Goal: Task Accomplishment & Management: Complete application form

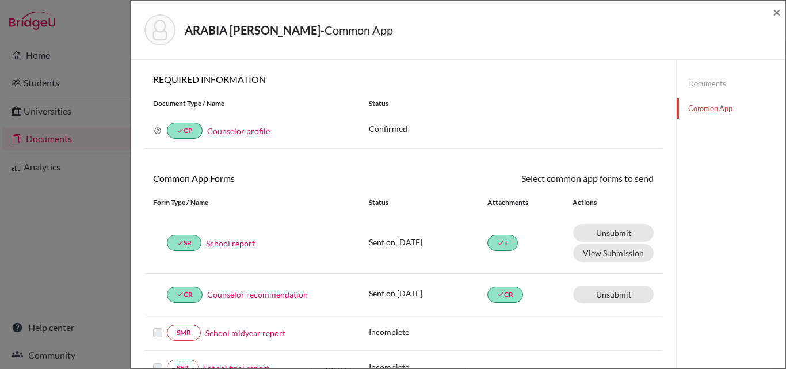
scroll to position [49, 0]
click at [41, 137] on div "ARABIA CABAL, ALEJANDRO - Common App × × REQUIRED INFORMATION Document Type / N…" at bounding box center [393, 184] width 786 height 369
click at [780, 12] on span "×" at bounding box center [777, 11] width 8 height 17
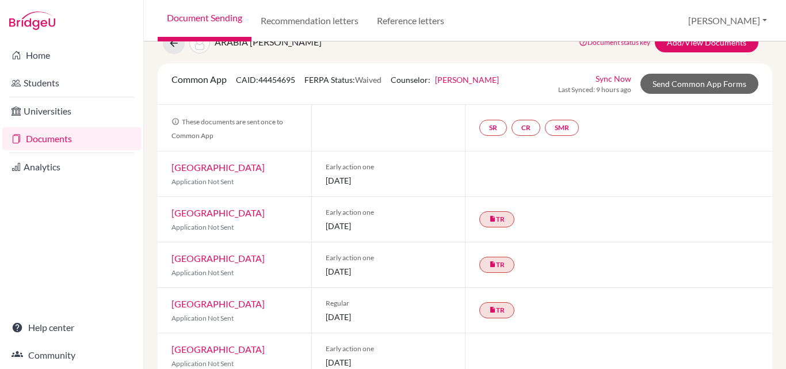
click at [62, 141] on link "Documents" at bounding box center [71, 138] width 139 height 23
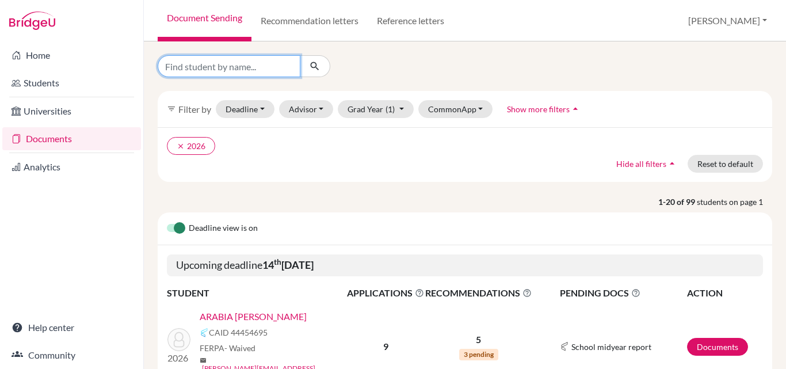
click at [205, 70] on input "Find student by name..." at bounding box center [229, 66] width 143 height 22
type input "ramos"
click at [321, 66] on button "submit" at bounding box center [315, 66] width 30 height 22
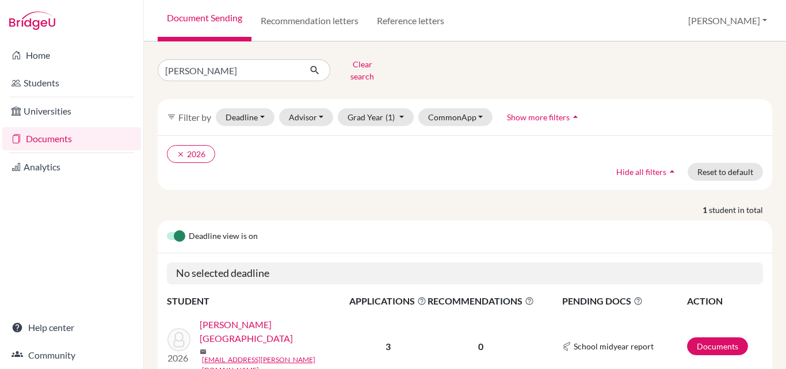
scroll to position [33, 0]
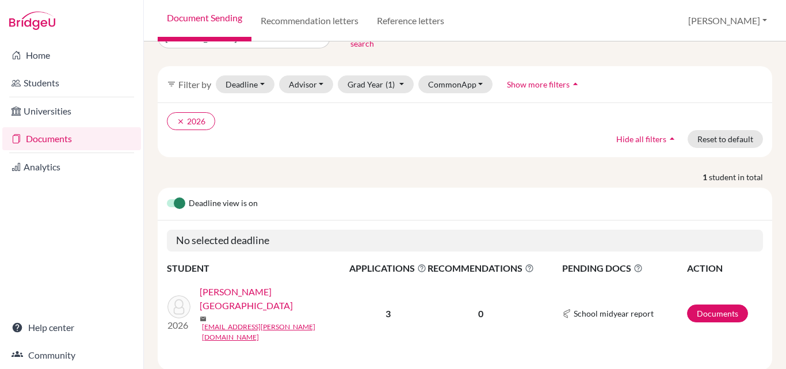
click at [223, 289] on link "Ramos, Sofia" at bounding box center [278, 299] width 157 height 28
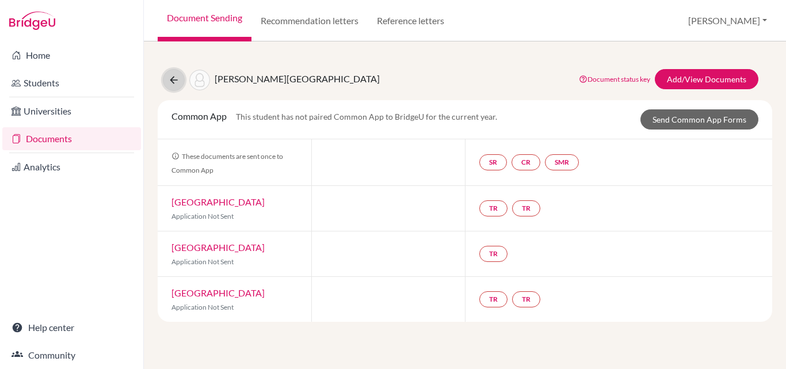
click at [177, 79] on icon at bounding box center [174, 80] width 12 height 12
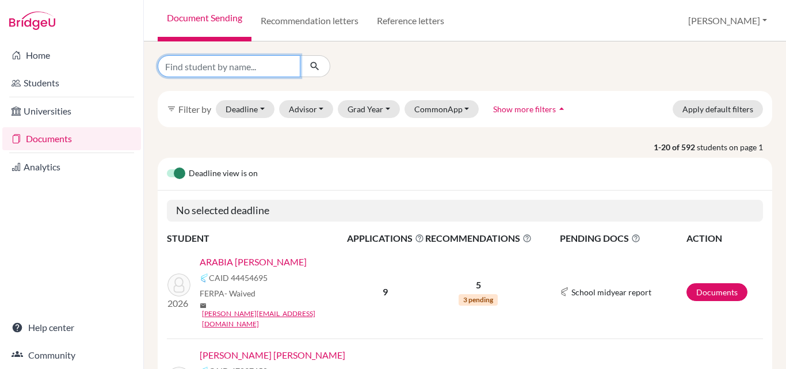
click at [196, 71] on input "Find student by name..." at bounding box center [229, 66] width 143 height 22
type input "[PERSON_NAME]"
click button "submit" at bounding box center [315, 66] width 30 height 22
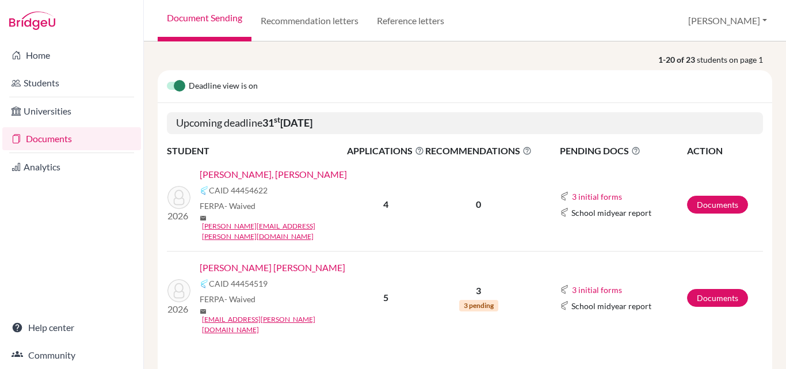
scroll to position [96, 0]
click at [234, 260] on link "[PERSON_NAME] [PERSON_NAME]" at bounding box center [273, 267] width 146 height 14
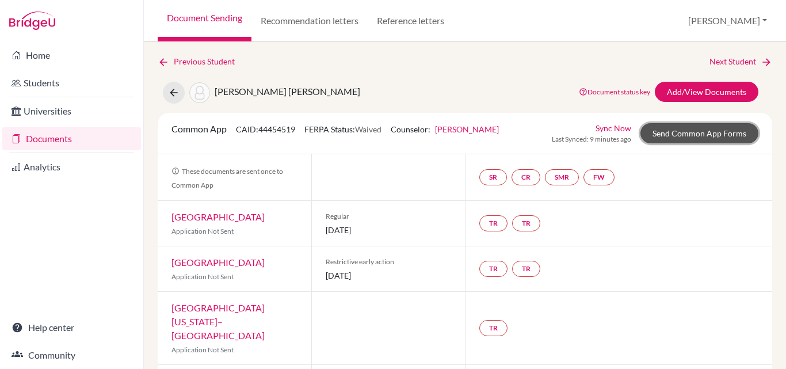
click at [686, 133] on link "Send Common App Forms" at bounding box center [699, 133] width 118 height 20
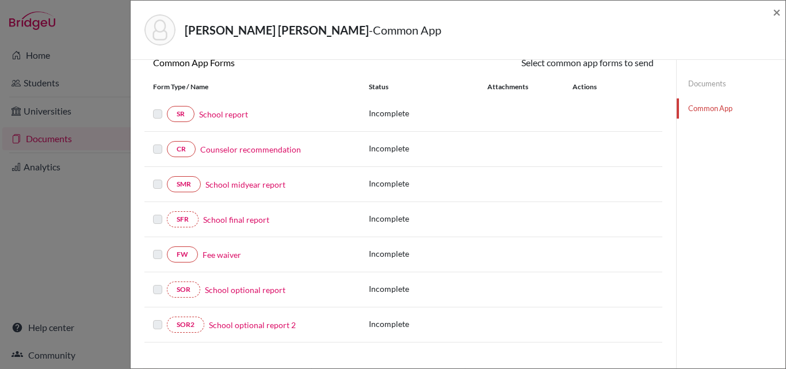
scroll to position [116, 0]
click at [218, 253] on link "Fee waiver" at bounding box center [222, 254] width 39 height 12
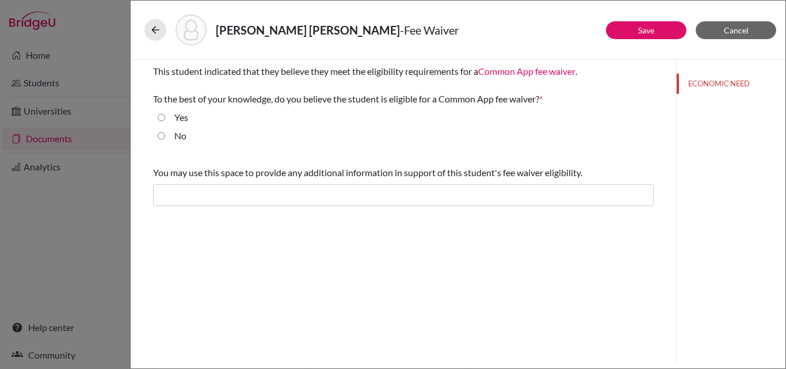
click at [161, 117] on input "Yes" at bounding box center [161, 117] width 7 height 14
radio input "true"
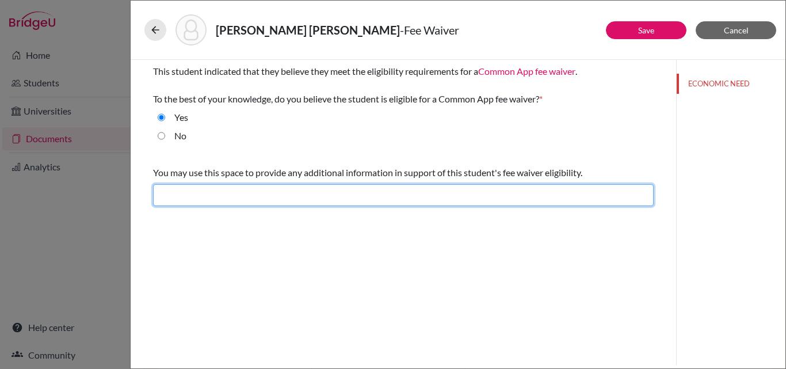
click at [194, 197] on input "text" at bounding box center [403, 195] width 501 height 22
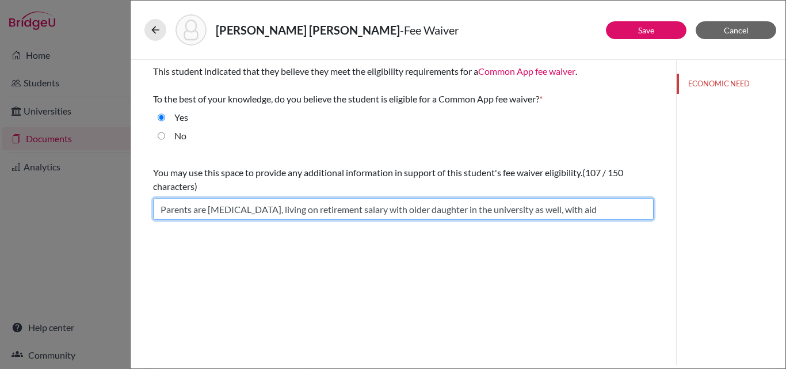
click at [208, 208] on input "Parents are [MEDICAL_DATA], living on retirement salary with older daughter in …" at bounding box center [403, 209] width 501 height 22
click at [424, 208] on input "only has mothers support, [MEDICAL_DATA], living on retirement salary with olde…" at bounding box center [403, 209] width 501 height 22
click at [462, 210] on input "only has mothers support, [MEDICAL_DATA], with older daughter in the university…" at bounding box center [403, 209] width 501 height 22
type input "only has mothers support, [MEDICAL_DATA], with older daughter in college as wel…"
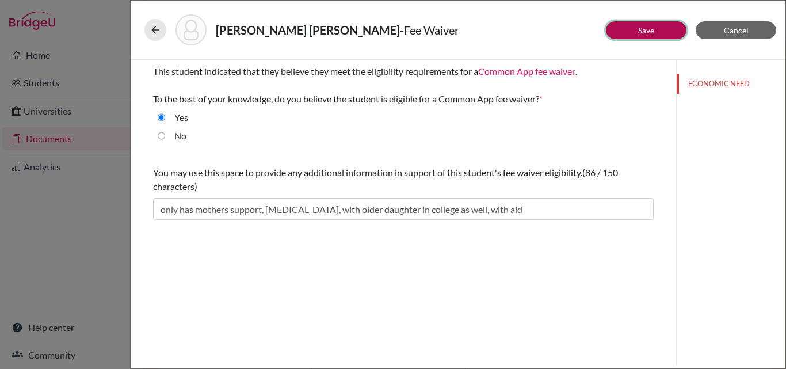
click at [672, 30] on button "Save" at bounding box center [646, 30] width 81 height 18
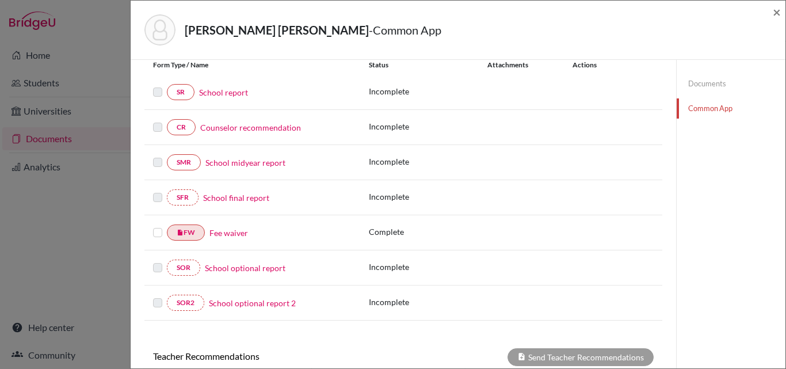
scroll to position [138, 0]
click at [220, 233] on link "Fee waiver" at bounding box center [228, 232] width 39 height 12
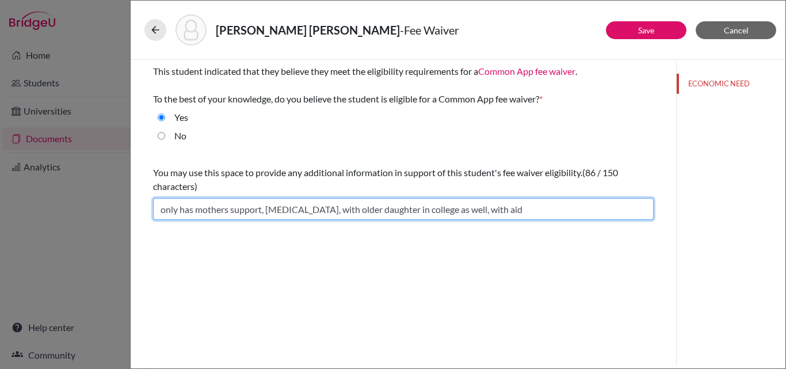
click at [265, 208] on input "only has mothers support, low-income, with older daughter in college as well, w…" at bounding box center [403, 209] width 501 height 22
drag, startPoint x: 234, startPoint y: 208, endPoint x: 330, endPoint y: 209, distance: 96.7
click at [330, 209] on input "low-income, with older daughter in college as well, with aid" at bounding box center [403, 209] width 501 height 22
type input "low-income, with brother in school as well, with aid"
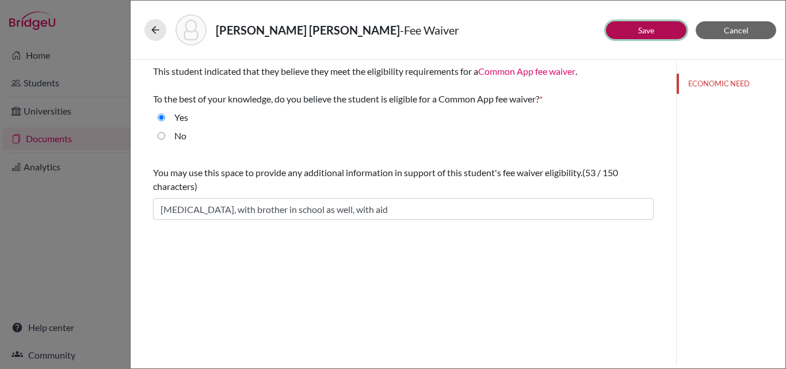
click at [654, 34] on link "Save" at bounding box center [646, 30] width 16 height 10
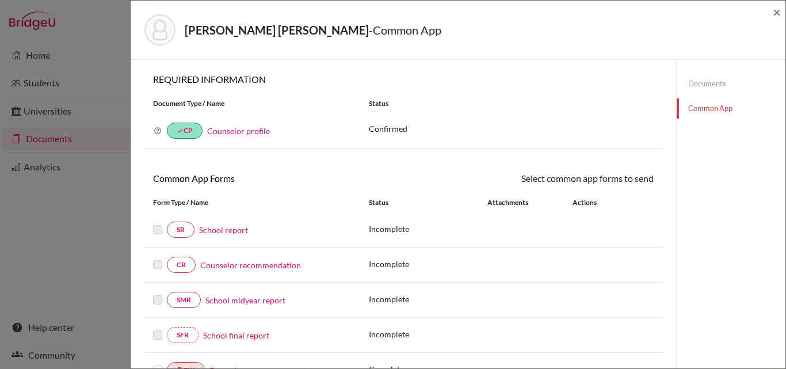
click at [236, 227] on link "School report" at bounding box center [223, 230] width 49 height 12
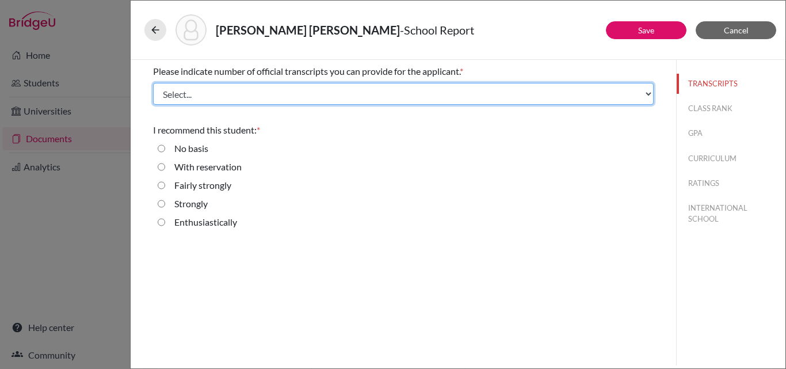
click at [192, 97] on select "Select... 1 2 3 4" at bounding box center [403, 94] width 501 height 22
select select "1"
click at [153, 83] on select "Select... 1 2 3 4" at bounding box center [403, 94] width 501 height 22
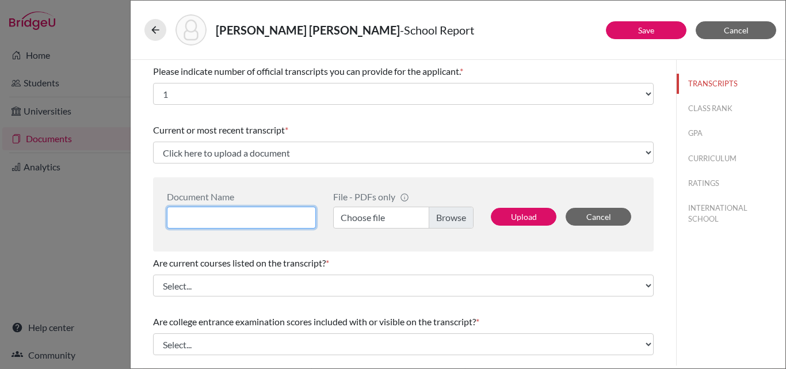
click at [298, 213] on input at bounding box center [241, 218] width 149 height 22
type input "MAria PAula Gonzalez 3 year"
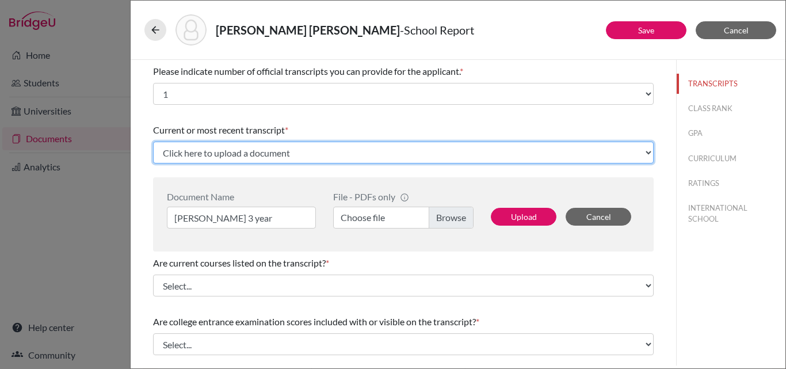
click at [282, 147] on select "Click here to upload a document Upload New File" at bounding box center [403, 153] width 501 height 22
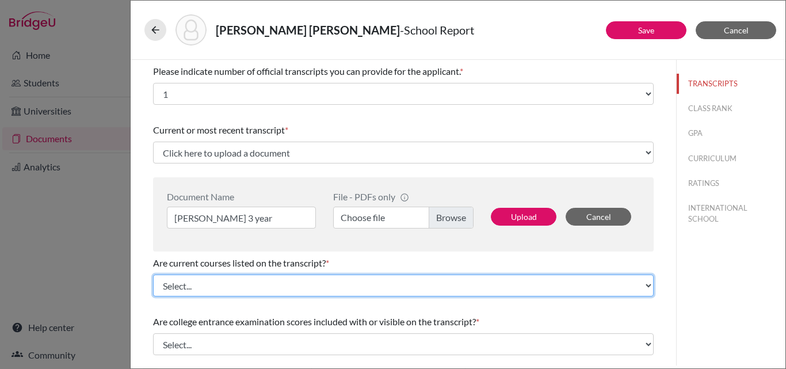
click at [232, 284] on select "Select... Yes No" at bounding box center [403, 285] width 501 height 22
select select "0"
click at [153, 274] on select "Select... Yes No" at bounding box center [403, 285] width 501 height 22
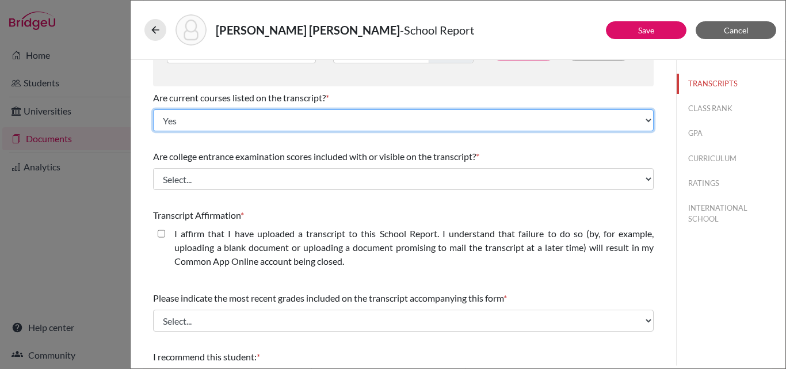
scroll to position [169, 0]
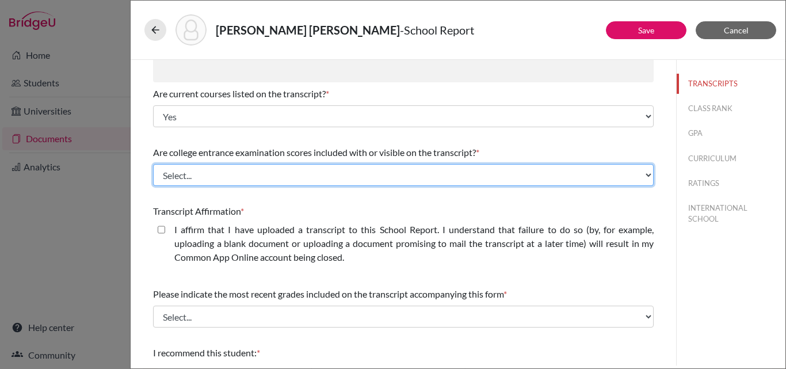
click at [219, 171] on select "Select... Yes No" at bounding box center [403, 175] width 501 height 22
select select "1"
click at [153, 164] on select "Select... Yes No" at bounding box center [403, 175] width 501 height 22
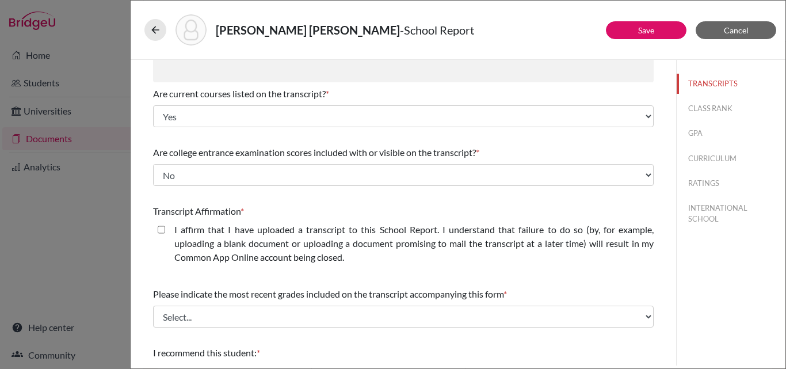
click at [161, 232] on closed\ "I affirm that I have uploaded a transcript to this School Report. I understand …" at bounding box center [161, 230] width 7 height 14
checkbox closed\ "true"
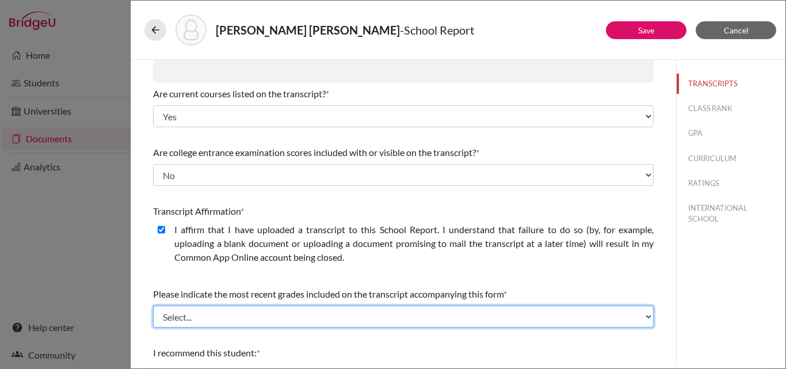
click at [178, 323] on select "Select... Final junior year grades 1st Quarter senior year grades 2nd Quarter/1…" at bounding box center [403, 317] width 501 height 22
select select "0"
click at [153, 306] on select "Select... Final junior year grades 1st Quarter senior year grades 2nd Quarter/1…" at bounding box center [403, 317] width 501 height 22
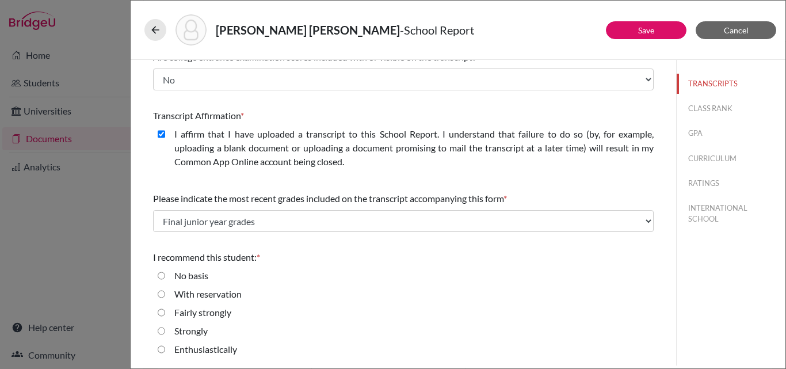
click at [160, 346] on input "Enthusiastically" at bounding box center [161, 349] width 7 height 14
radio input "true"
click at [701, 106] on button "CLASS RANK" at bounding box center [731, 108] width 109 height 20
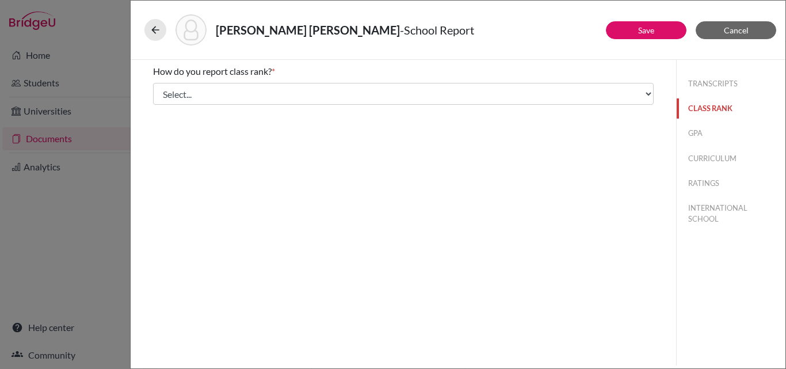
scroll to position [0, 0]
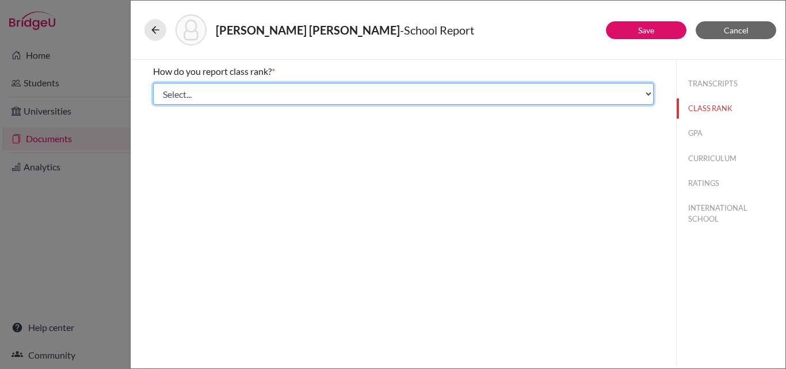
click at [293, 100] on select "Select... Exact Decile Quintile Quartile None" at bounding box center [403, 94] width 501 height 22
select select "1"
click at [153, 83] on select "Select... Exact Decile Quintile Quartile None" at bounding box center [403, 94] width 501 height 22
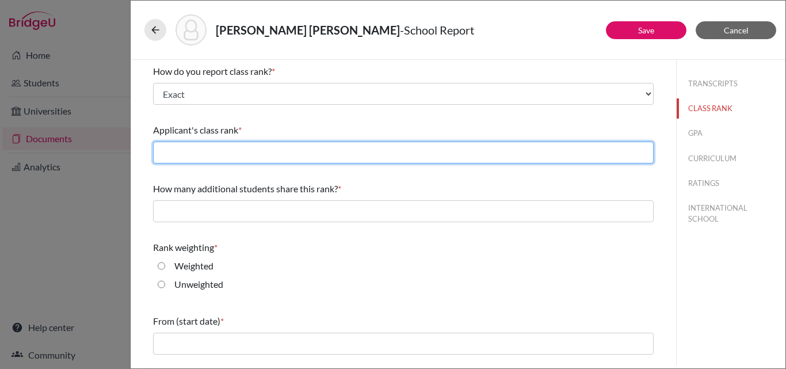
click at [200, 152] on input "text" at bounding box center [403, 153] width 501 height 22
type input "2"
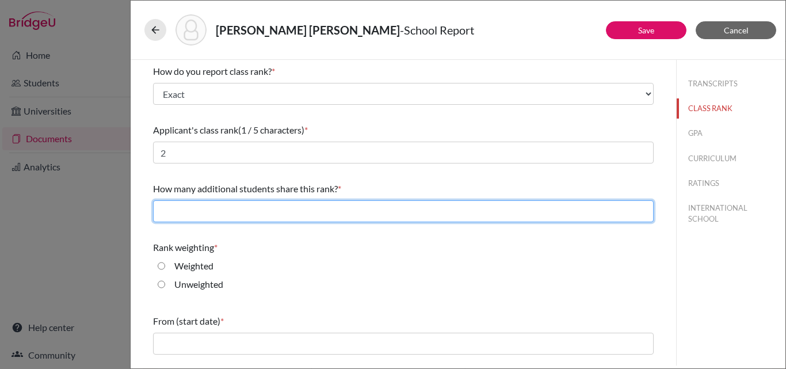
click at [188, 209] on input "text" at bounding box center [403, 211] width 501 height 22
type input "0"
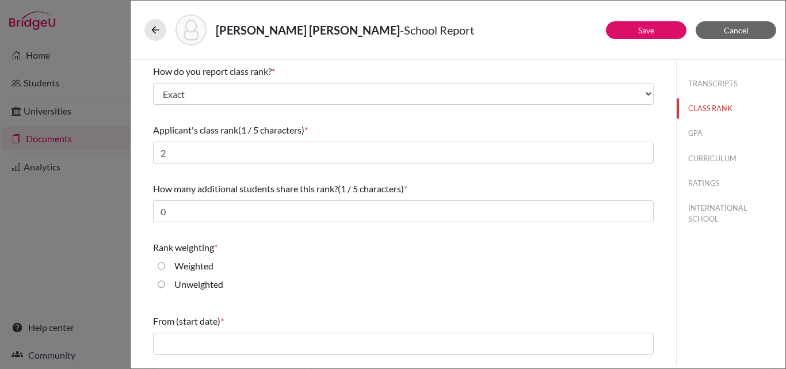
click at [161, 282] on input "Unweighted" at bounding box center [161, 284] width 7 height 14
radio input "true"
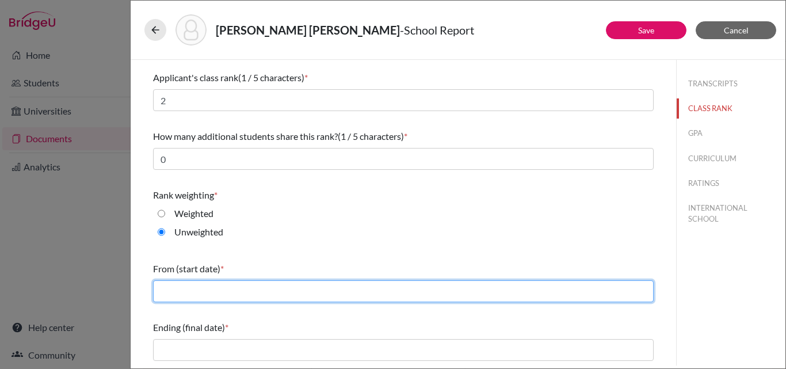
click at [214, 295] on input "text" at bounding box center [403, 291] width 501 height 22
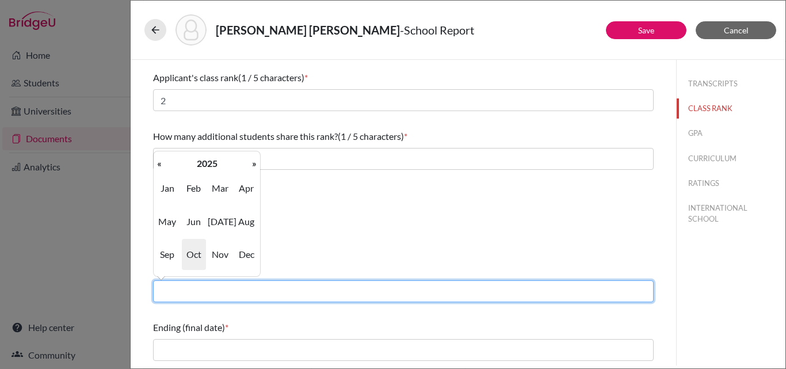
type input "08/2022"
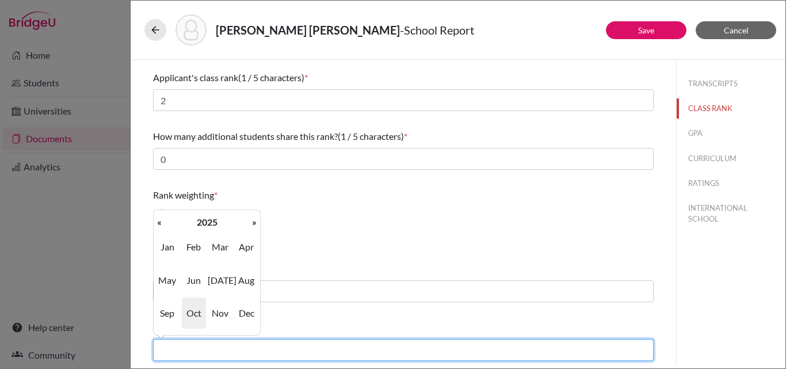
click at [222, 349] on input "text" at bounding box center [403, 350] width 501 height 22
type input "06/2025"
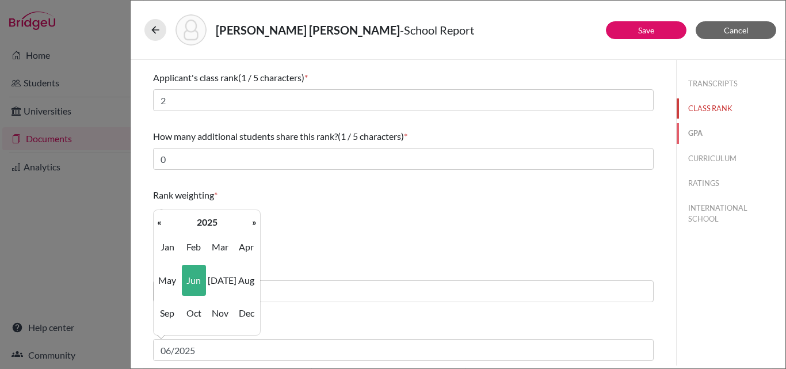
click at [688, 131] on button "GPA" at bounding box center [731, 133] width 109 height 20
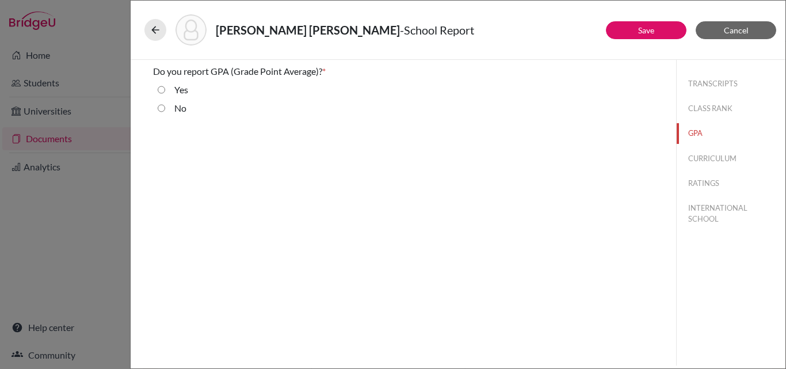
click at [160, 87] on input "Yes" at bounding box center [161, 90] width 7 height 14
radio input "true"
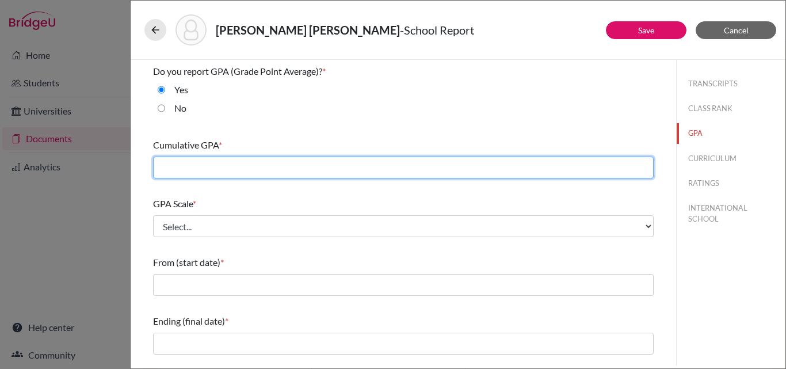
click at [171, 166] on input "text" at bounding box center [403, 168] width 501 height 22
type input "3.82"
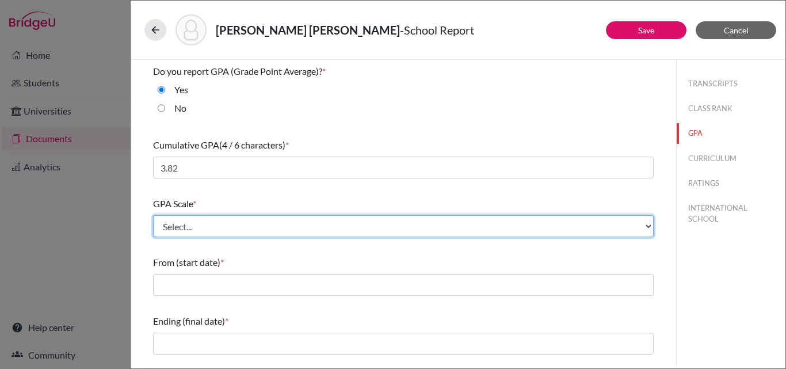
click at [168, 228] on select "Select... 4 5 6 7 8 9 10 11 12 13 14 15 16 17 18 19 20 100" at bounding box center [403, 226] width 501 height 22
select select "4"
click at [153, 215] on select "Select... 4 5 6 7 8 9 10 11 12 13 14 15 16 17 18 19 20 100" at bounding box center [403, 226] width 501 height 22
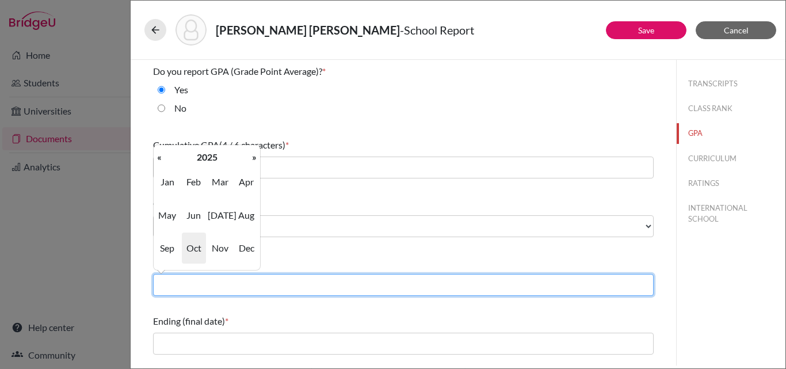
click at [184, 289] on input "text" at bounding box center [403, 285] width 501 height 22
type input "08/2022"
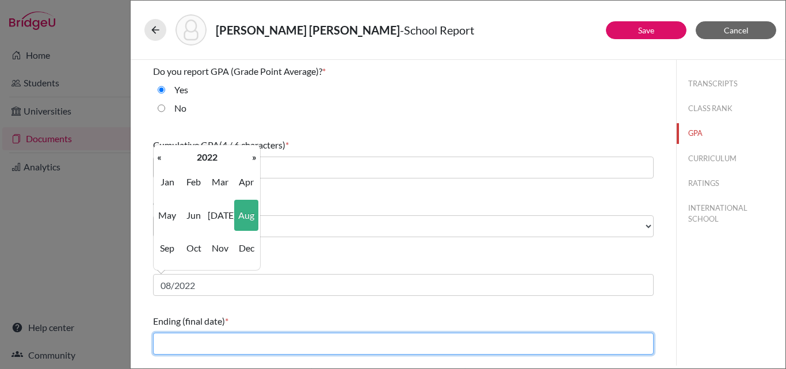
click at [218, 341] on input "text" at bounding box center [403, 344] width 501 height 22
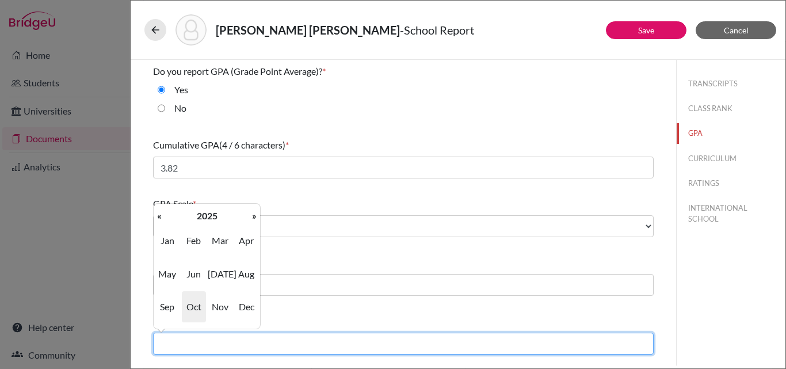
type input "06/2025"
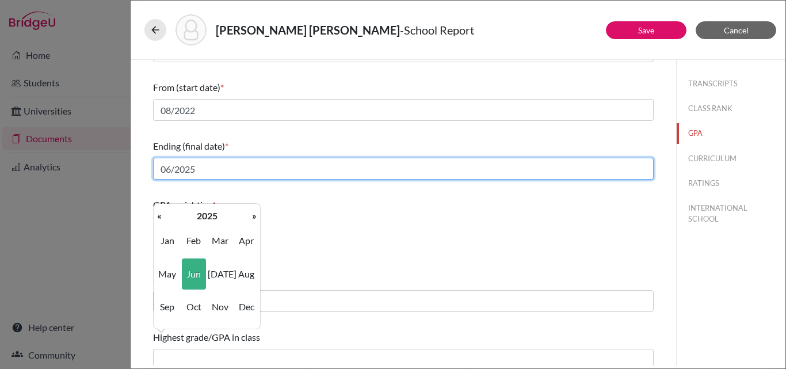
scroll to position [185, 0]
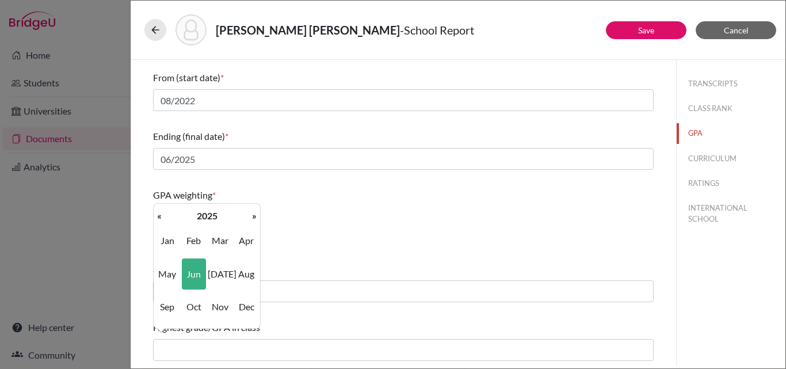
click at [289, 266] on div "School's passing mark *" at bounding box center [403, 269] width 501 height 14
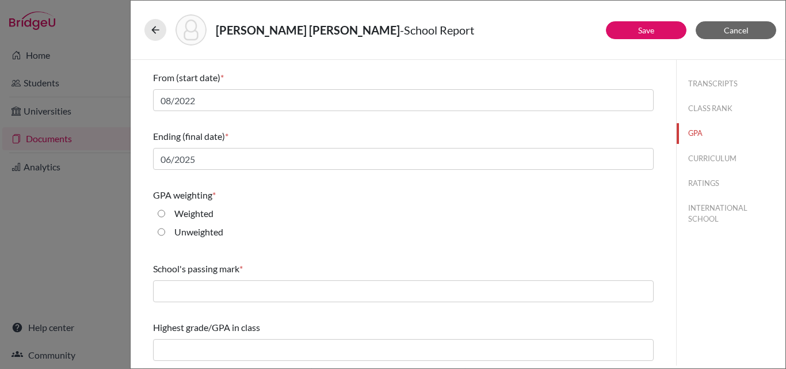
click at [157, 230] on div "Unweighted" at bounding box center [403, 234] width 501 height 18
click at [161, 231] on input "Unweighted" at bounding box center [161, 232] width 7 height 14
radio input "true"
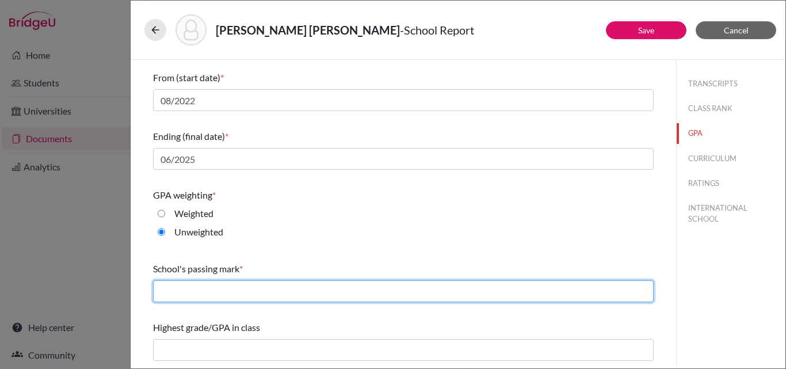
click at [167, 283] on input "text" at bounding box center [403, 291] width 501 height 22
type input "2.00"
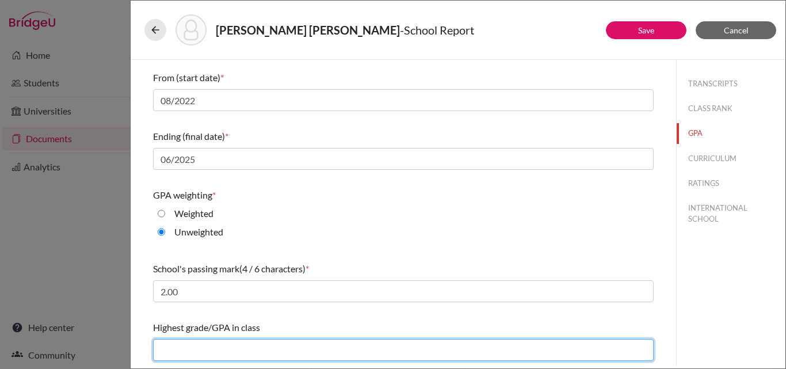
click at [212, 350] on input "text" at bounding box center [403, 350] width 501 height 22
type input "3.84"
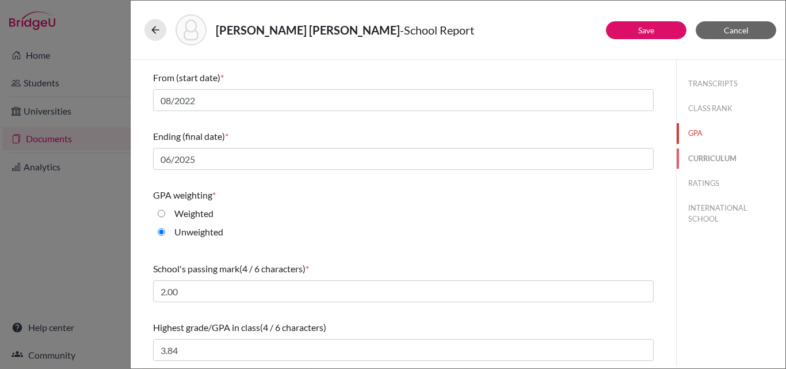
click at [692, 158] on button "CURRICULUM" at bounding box center [731, 158] width 109 height 20
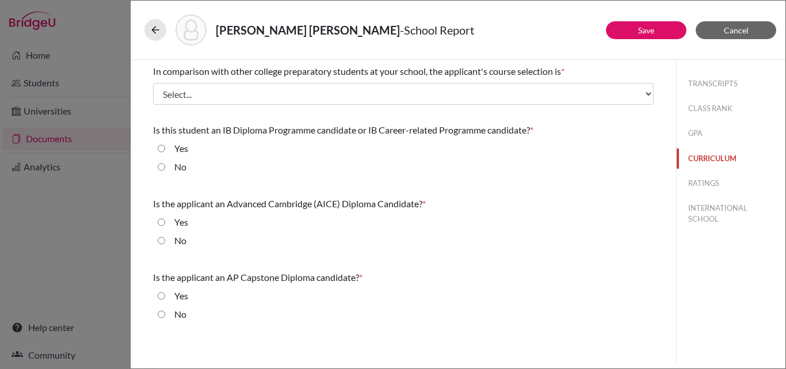
scroll to position [0, 0]
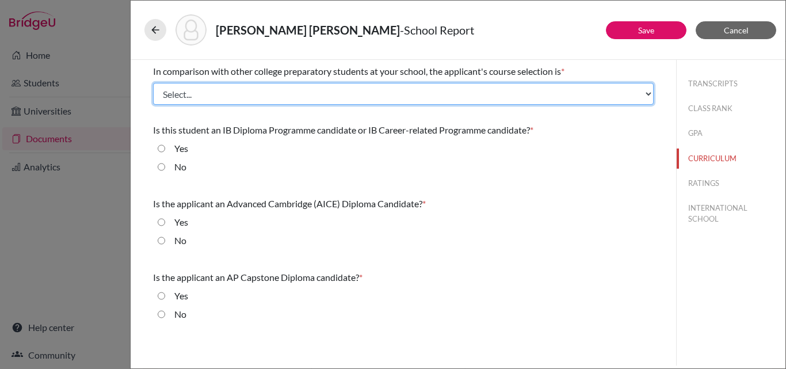
click at [204, 98] on select "Select... Less than demanding Average Demanding Very demanding Most demanding P…" at bounding box center [403, 94] width 501 height 22
select select "4"
click at [153, 83] on select "Select... Less than demanding Average Demanding Very demanding Most demanding P…" at bounding box center [403, 94] width 501 height 22
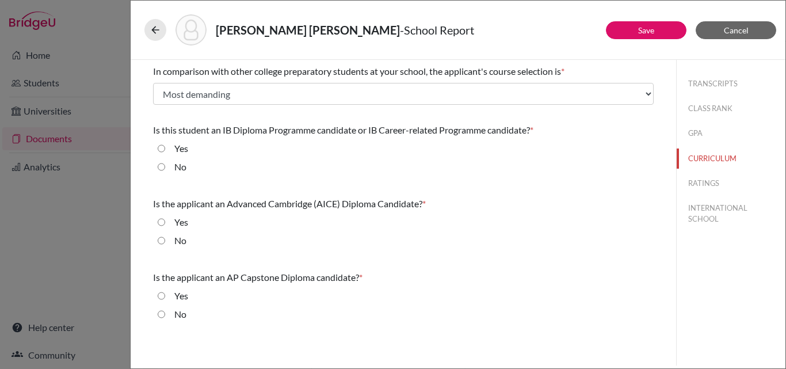
click at [160, 169] on input "No" at bounding box center [161, 167] width 7 height 14
radio input "true"
click at [159, 239] on input "No" at bounding box center [161, 241] width 7 height 14
radio input "true"
click at [160, 316] on input "No" at bounding box center [161, 314] width 7 height 14
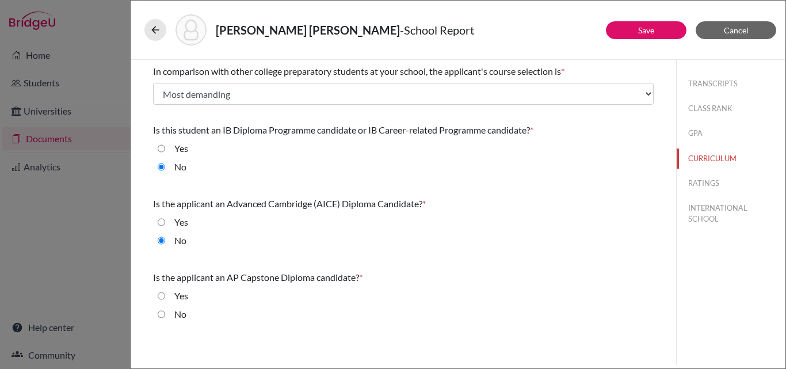
radio input "true"
click at [697, 179] on button "RATINGS" at bounding box center [731, 183] width 109 height 20
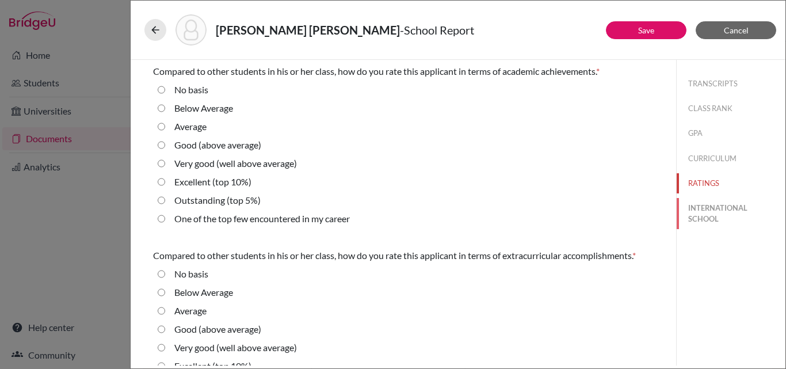
click at [700, 209] on button "INTERNATIONAL SCHOOL" at bounding box center [731, 213] width 109 height 31
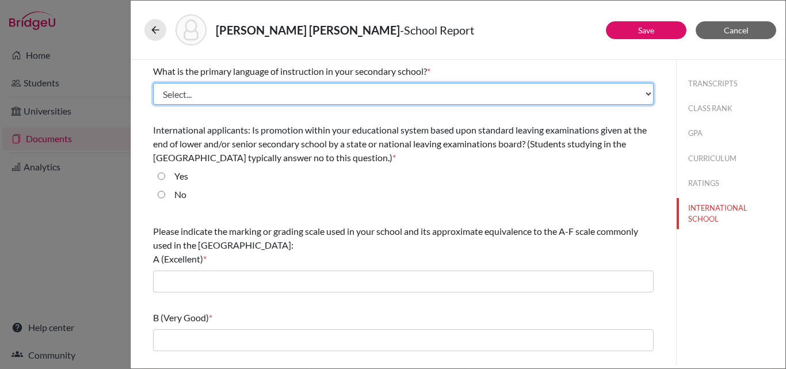
click at [403, 104] on select "Select... Albanian Arabic Armenian Assamese Azerbaijani Belarusian Bengali Bulg…" at bounding box center [403, 94] width 501 height 22
select select "14"
click at [153, 83] on select "Select... Albanian Arabic Armenian Assamese Azerbaijani Belarusian Bengali Bulg…" at bounding box center [403, 94] width 501 height 22
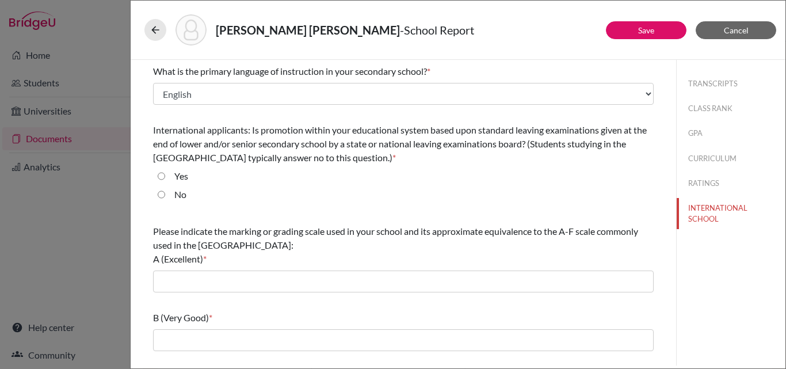
click at [162, 191] on input "No" at bounding box center [161, 195] width 7 height 14
radio input "true"
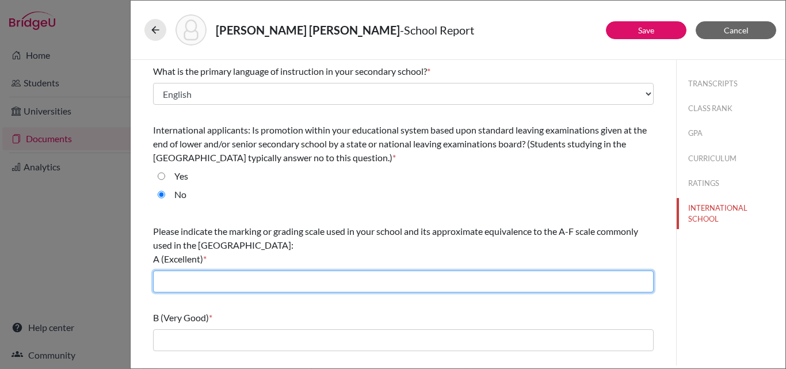
click at [173, 284] on input "text" at bounding box center [403, 281] width 501 height 22
type input "3.7-4.0"
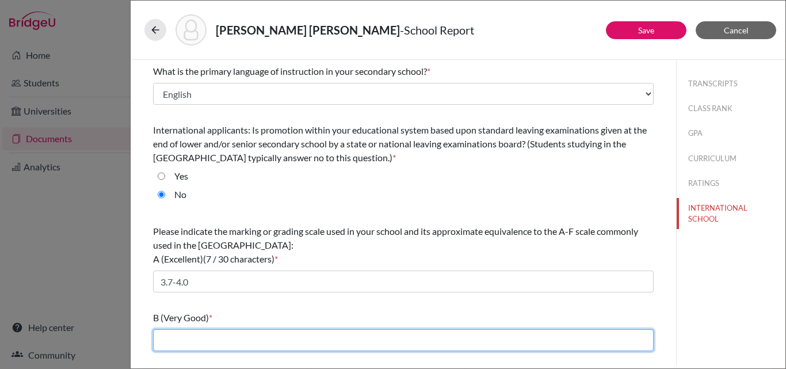
click at [201, 342] on input "text" at bounding box center [403, 340] width 501 height 22
type input "3.0-3.69"
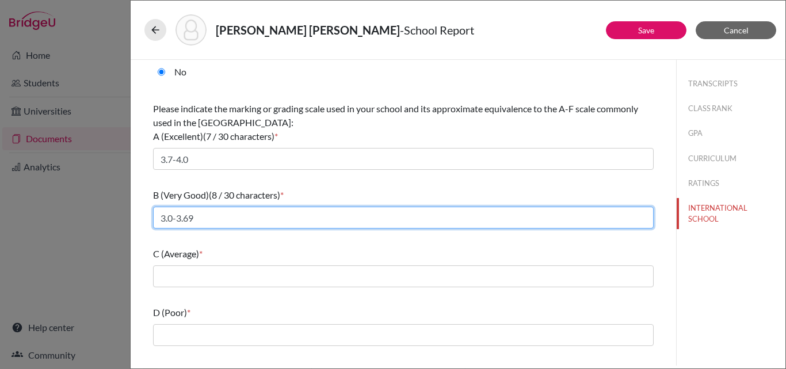
scroll to position [123, 0]
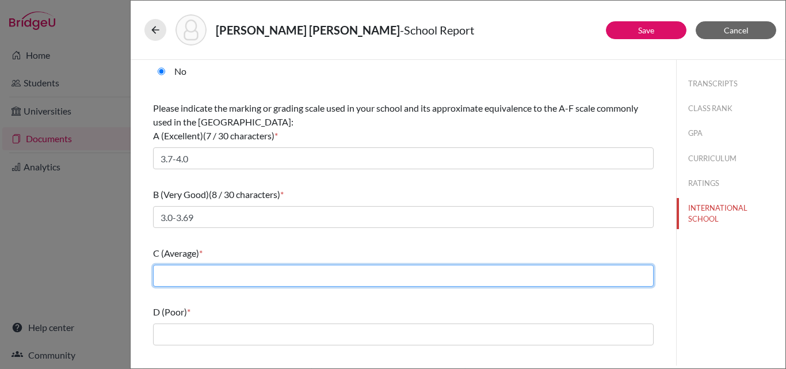
click at [205, 270] on input "text" at bounding box center [403, 276] width 501 height 22
type input "2.4-2.99"
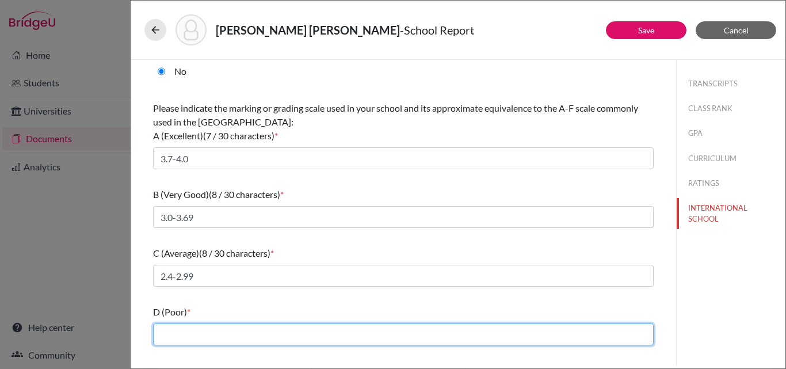
click at [209, 336] on input "text" at bounding box center [403, 334] width 501 height 22
type input "2,0-2.39"
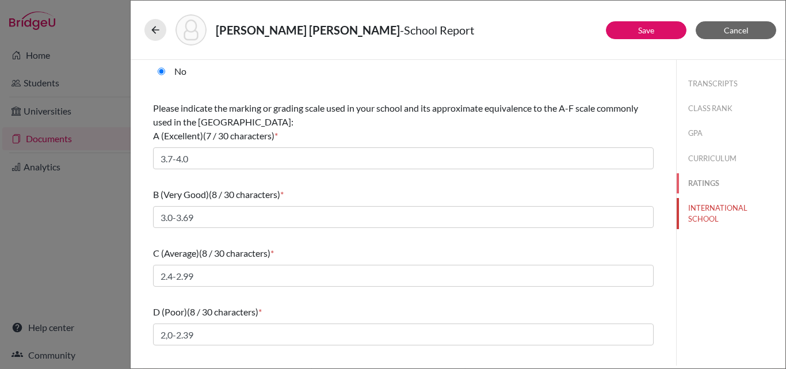
click at [686, 180] on button "RATINGS" at bounding box center [731, 183] width 109 height 20
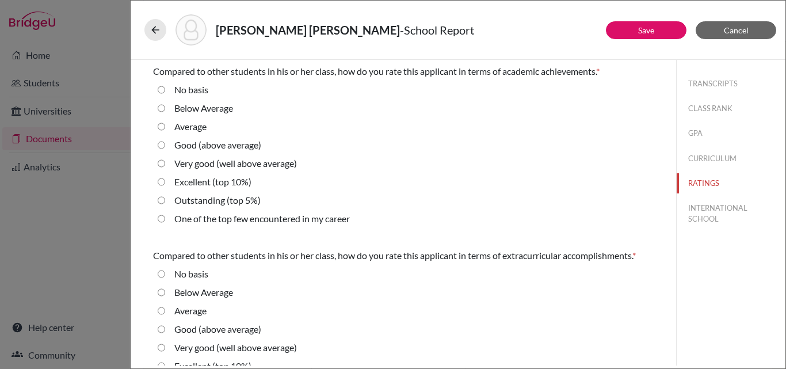
click at [162, 215] on career "One of the top few encountered in my career" at bounding box center [161, 219] width 7 height 14
radio career "true"
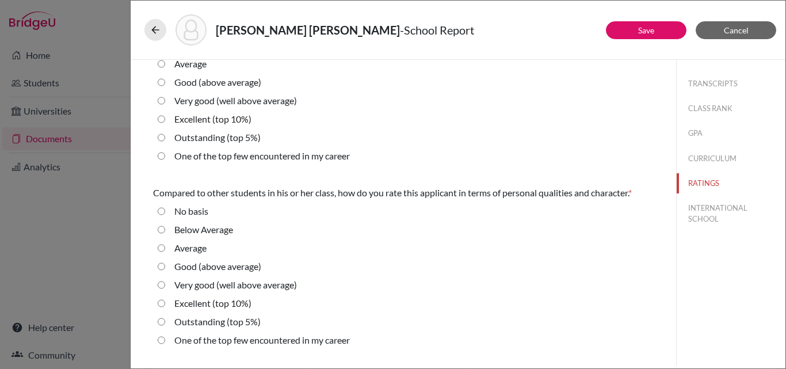
scroll to position [250, 0]
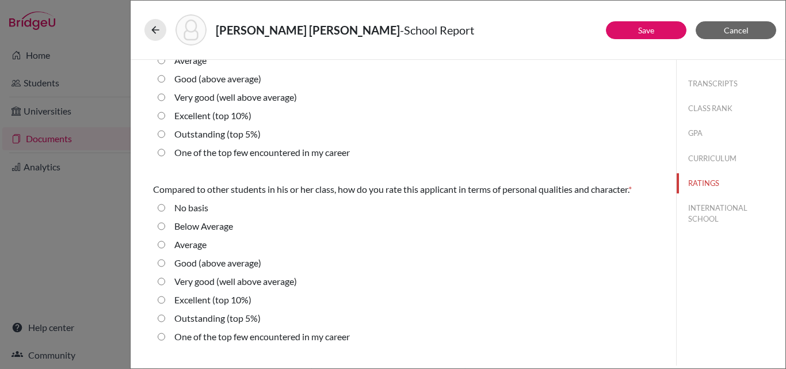
click at [163, 152] on career "One of the top few encountered in my career" at bounding box center [161, 153] width 7 height 14
radio career "true"
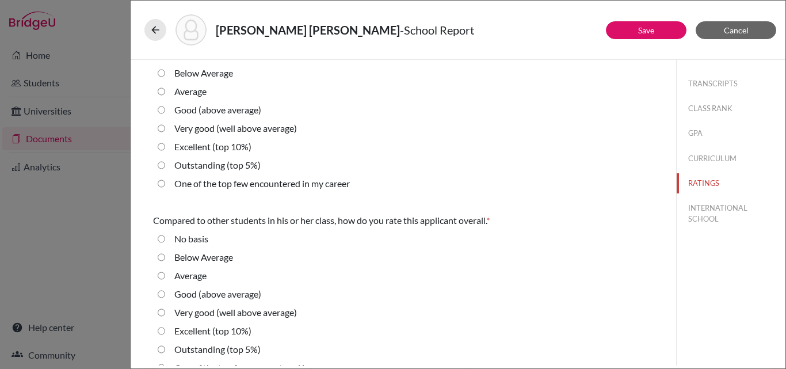
scroll to position [404, 0]
click at [164, 180] on career "One of the top few encountered in my career" at bounding box center [161, 183] width 7 height 14
radio career "true"
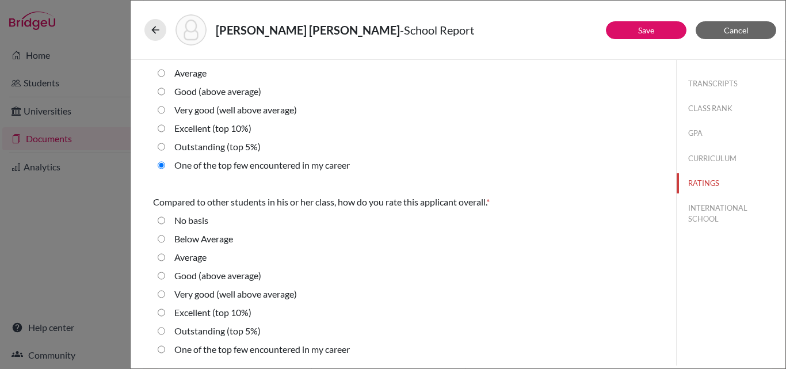
click at [162, 346] on career "One of the top few encountered in my career" at bounding box center [161, 349] width 7 height 14
radio career "true"
click at [707, 86] on button "TRANSCRIPTS" at bounding box center [731, 84] width 109 height 20
select select "0"
select select "1"
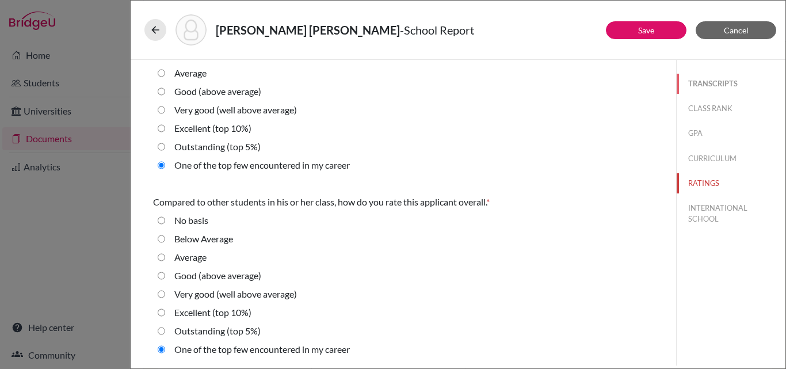
select select "0"
select select "1"
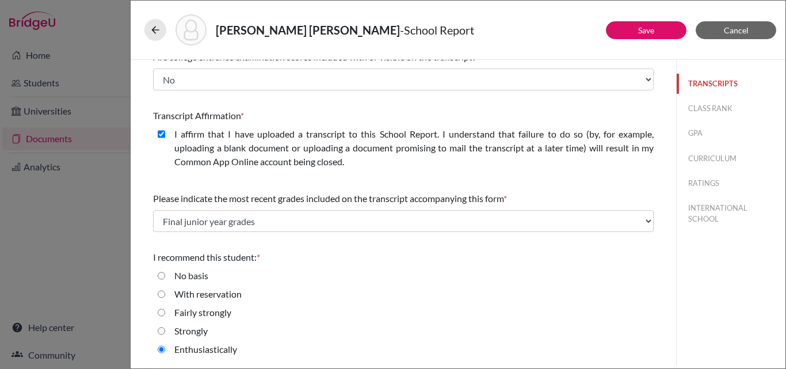
scroll to position [0, 0]
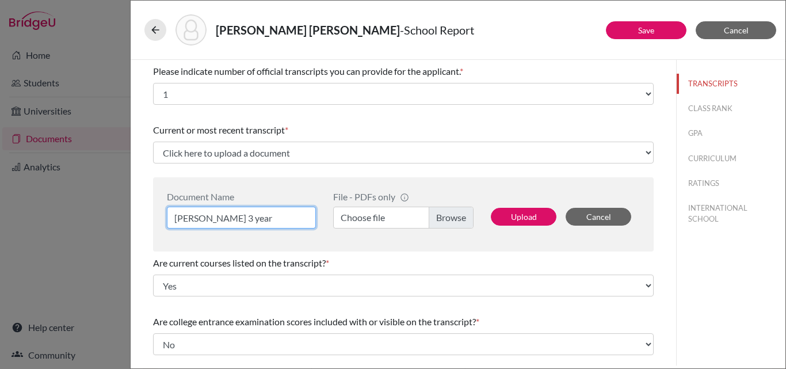
click at [212, 215] on input "MAria PAula Gonzalez 3 year" at bounding box center [241, 218] width 149 height 22
type input "Maria Paula Gonzalez 3 year"
